Goal: Information Seeking & Learning: Learn about a topic

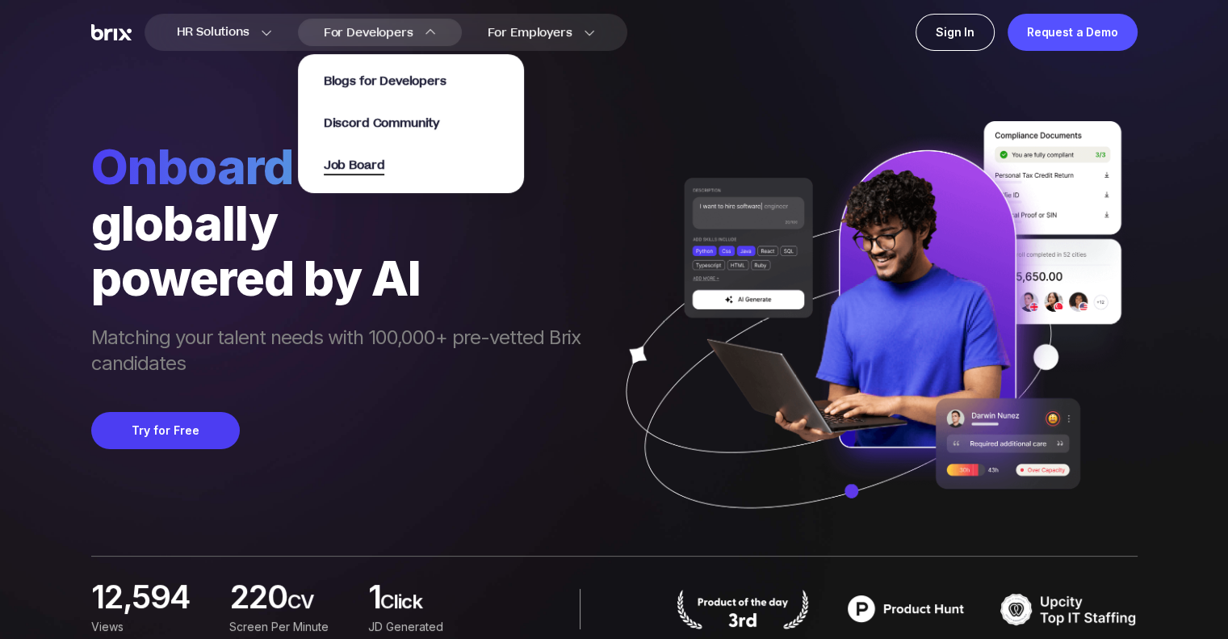
click at [370, 170] on span "Job Board" at bounding box center [354, 166] width 61 height 19
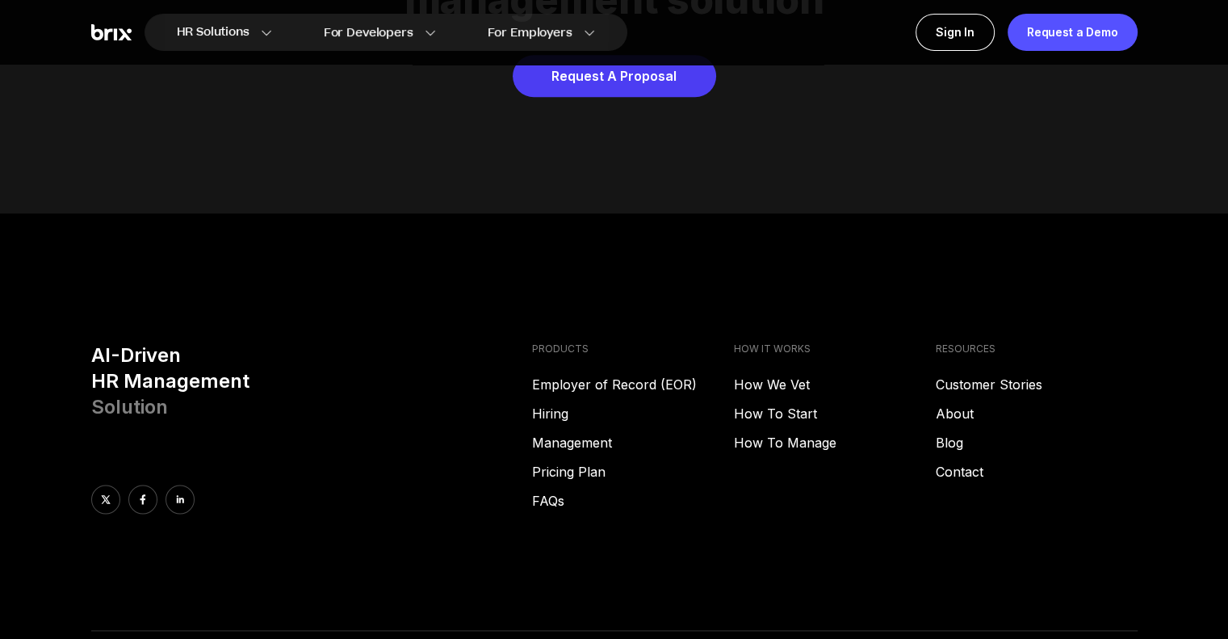
scroll to position [8242, 0]
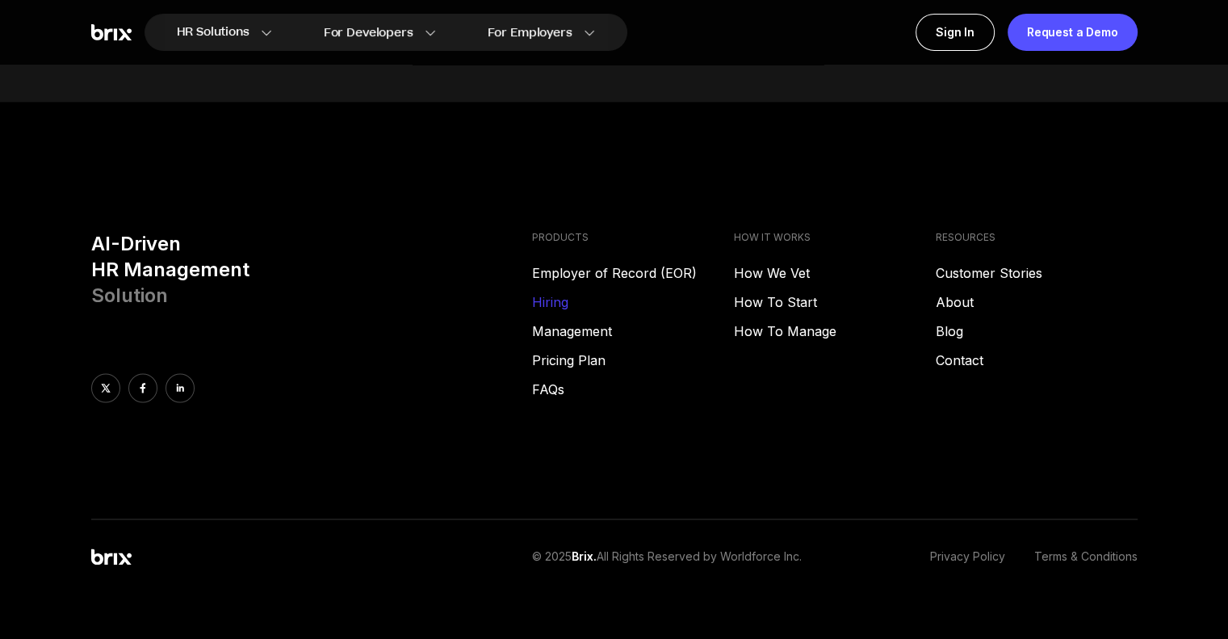
click at [553, 292] on link "Hiring" at bounding box center [633, 301] width 202 height 19
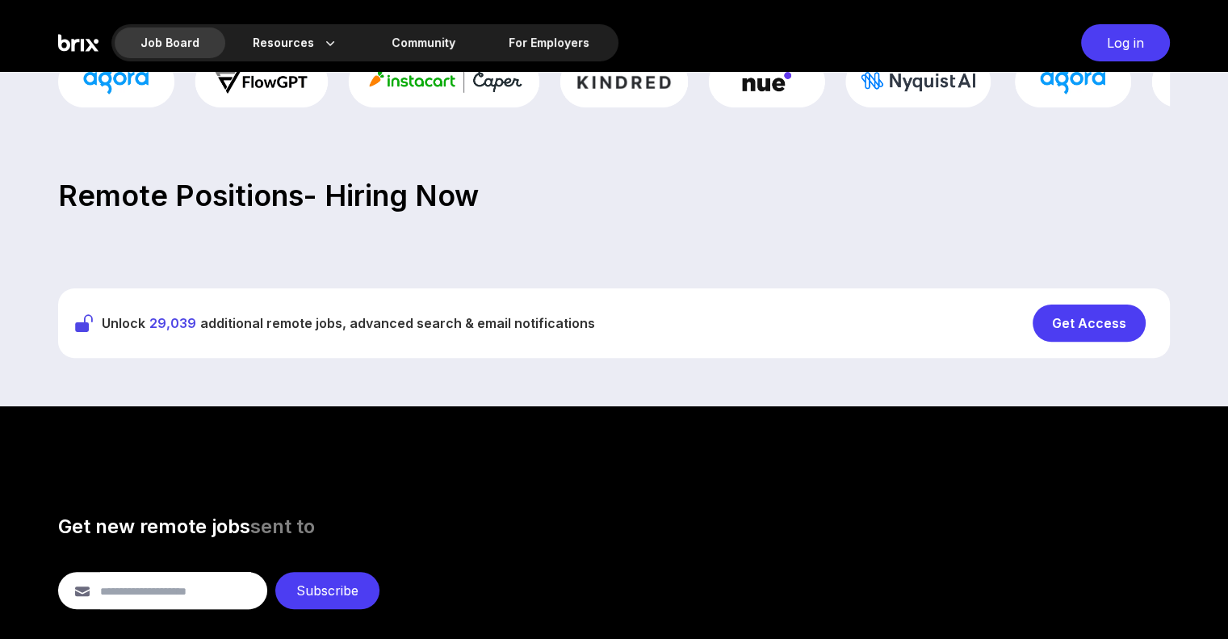
scroll to position [446, 0]
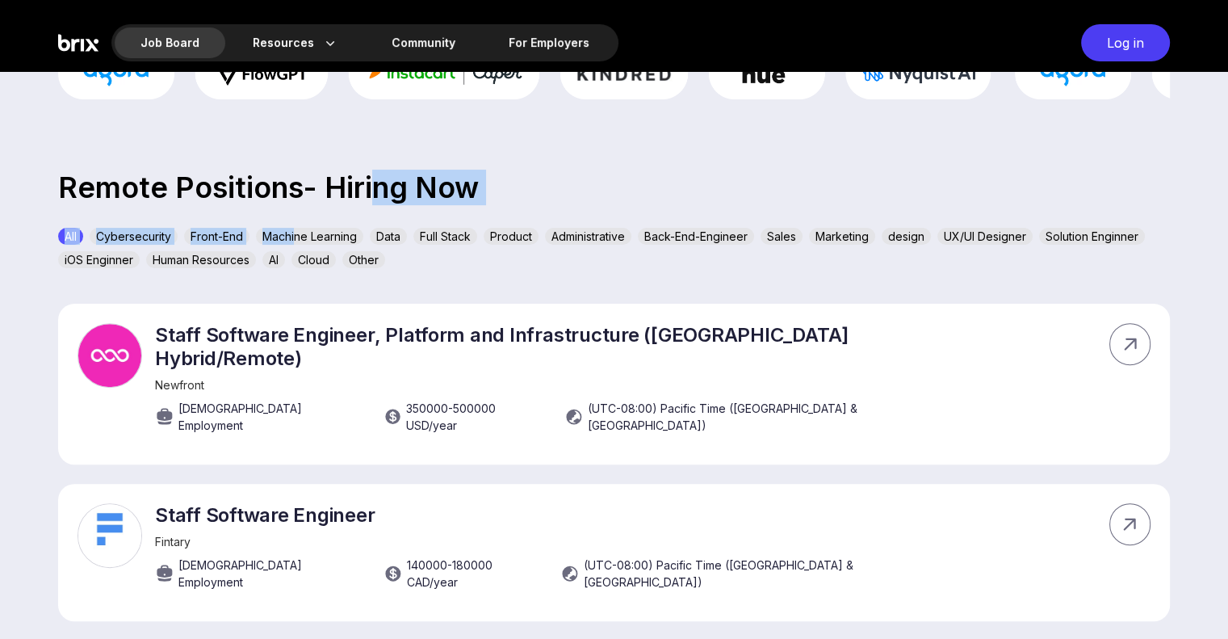
drag, startPoint x: 0, startPoint y: 0, endPoint x: 279, endPoint y: 258, distance: 379.9
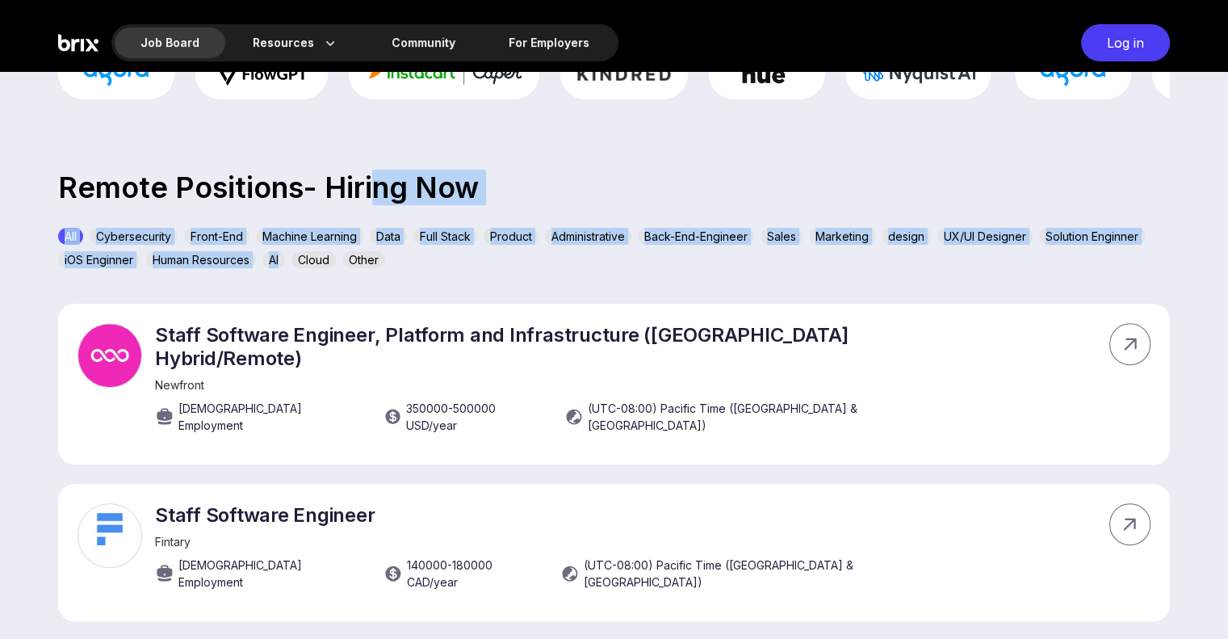
click at [462, 199] on p "Remote Positions- Hiring Now" at bounding box center [614, 188] width 1228 height 22
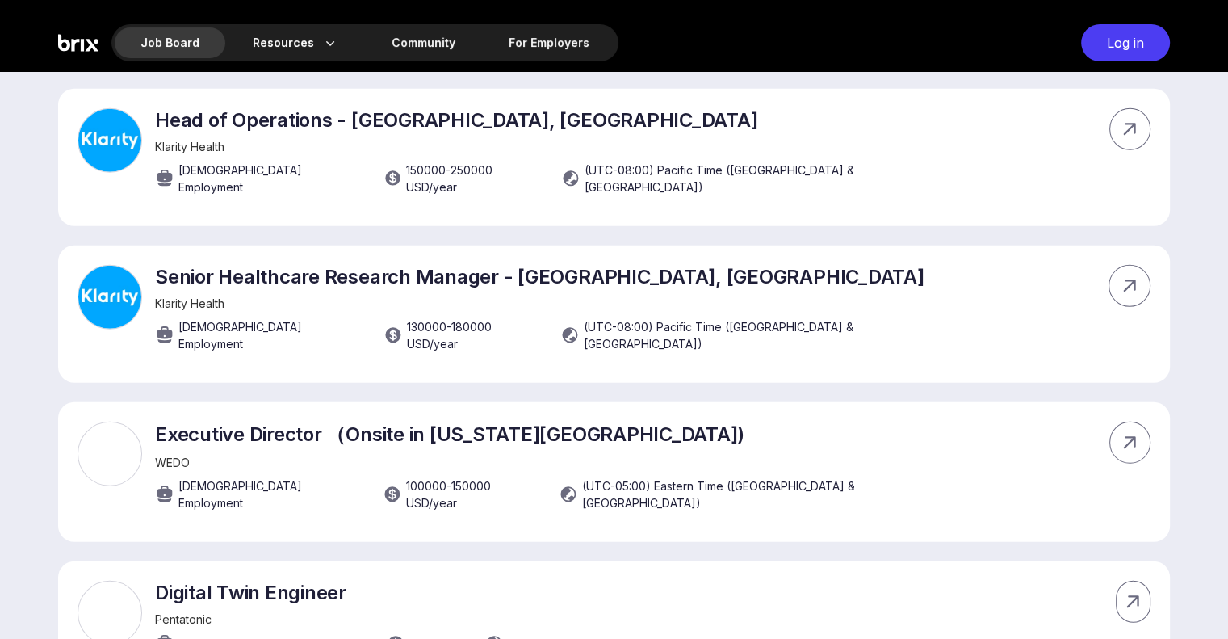
scroll to position [10810, 0]
